Goal: Information Seeking & Learning: Understand process/instructions

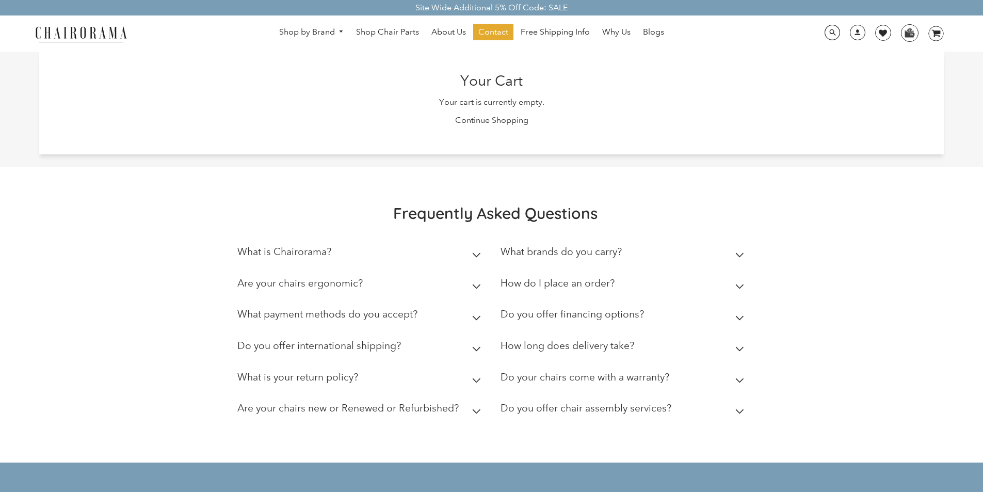
click at [680, 281] on summary "How do I place an order?" at bounding box center [625, 285] width 248 height 31
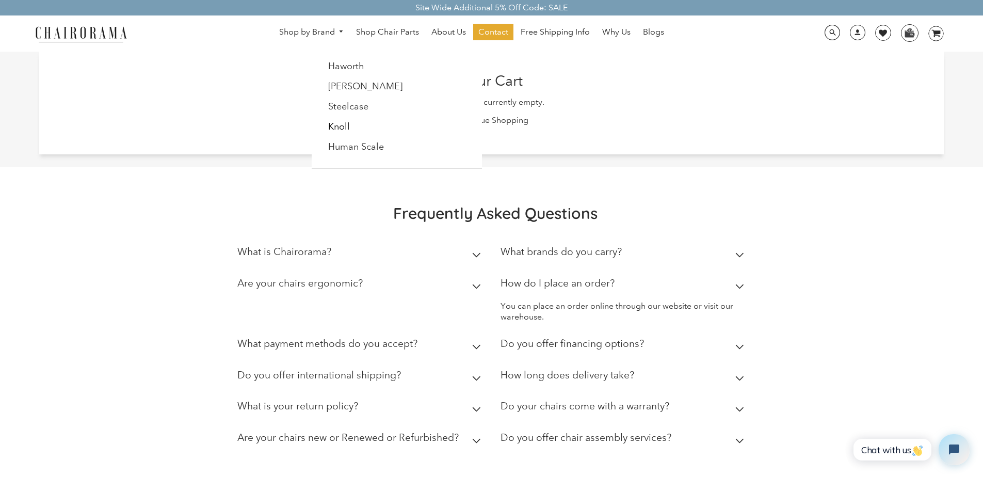
click at [283, 26] on link "Shop by Brand" at bounding box center [311, 32] width 75 height 16
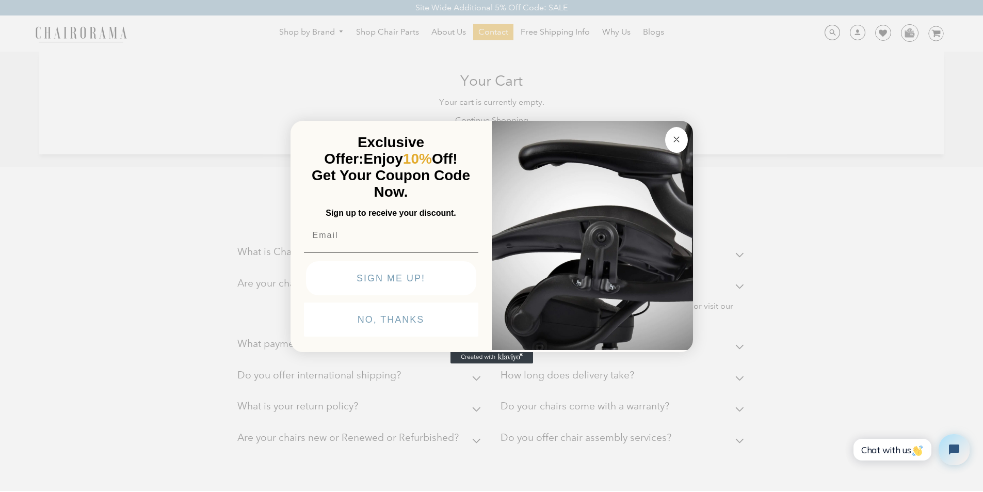
click at [674, 133] on circle "Close dialog" at bounding box center [677, 139] width 12 height 12
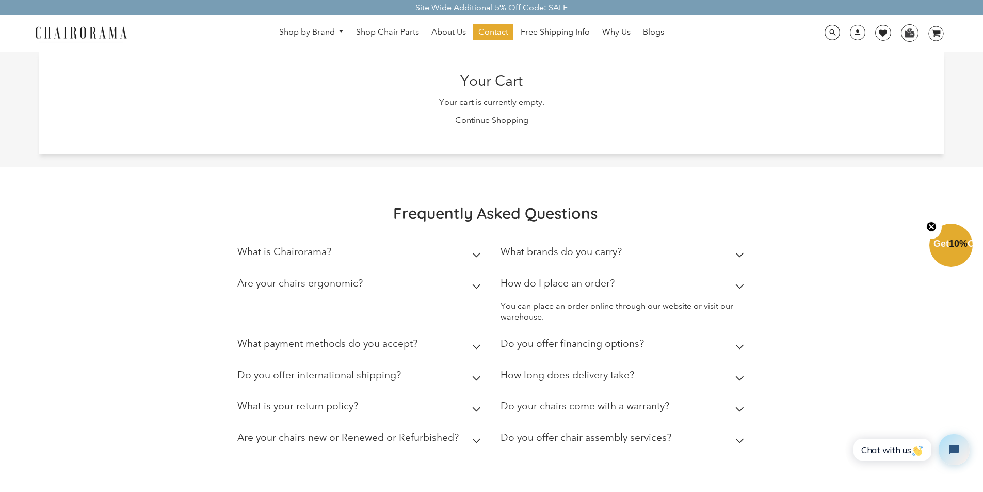
click at [511, 280] on h2 "How do I place an order?" at bounding box center [558, 283] width 114 height 12
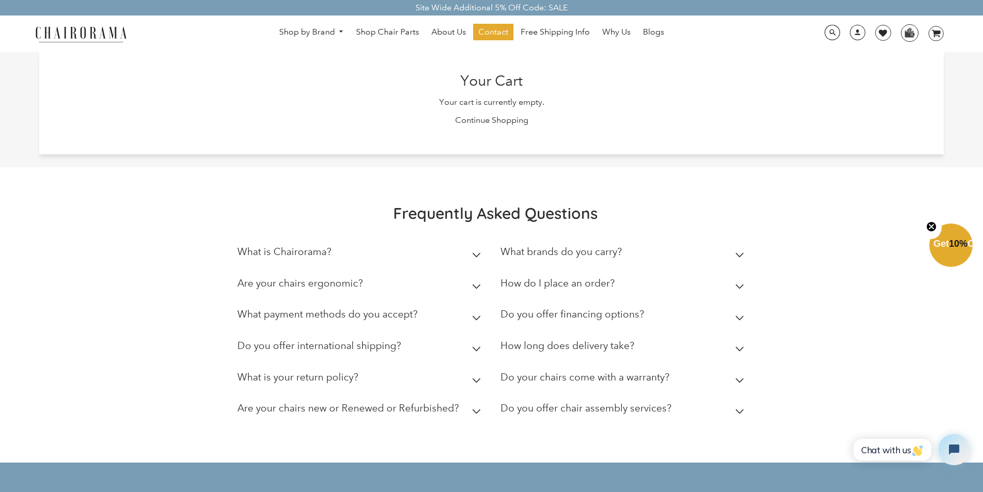
click at [634, 280] on summary "How do I place an order?" at bounding box center [625, 285] width 248 height 31
